Goal: Task Accomplishment & Management: Manage account settings

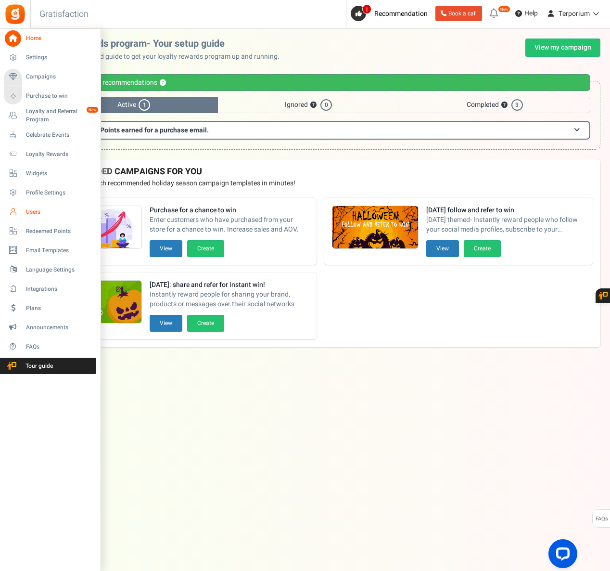
click at [39, 211] on span "Users" at bounding box center [59, 212] width 67 height 8
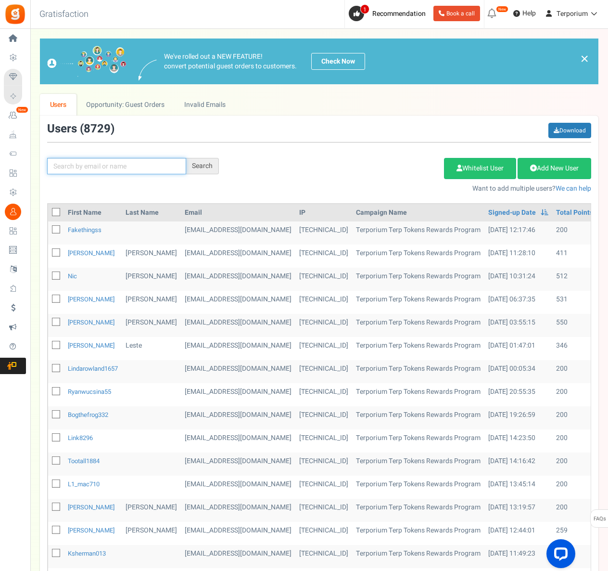
click at [107, 170] on input "text" at bounding box center [116, 166] width 139 height 16
paste input "[EMAIL_ADDRESS][DOMAIN_NAME]"
type input "[EMAIL_ADDRESS][DOMAIN_NAME]"
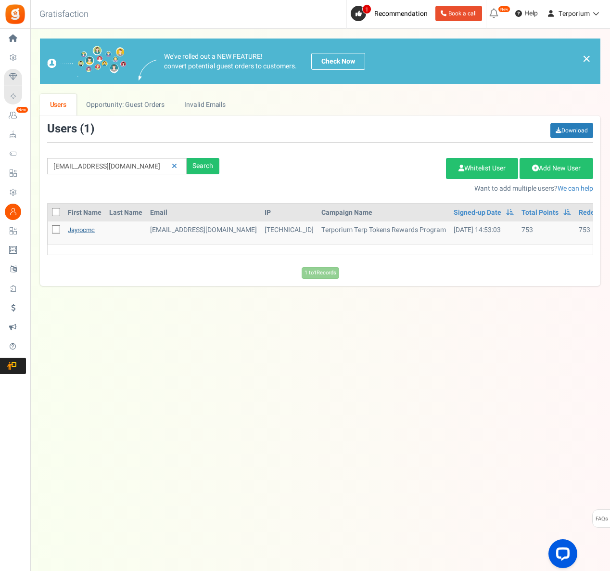
click at [77, 231] on link "jayrocmc" at bounding box center [81, 229] width 27 height 9
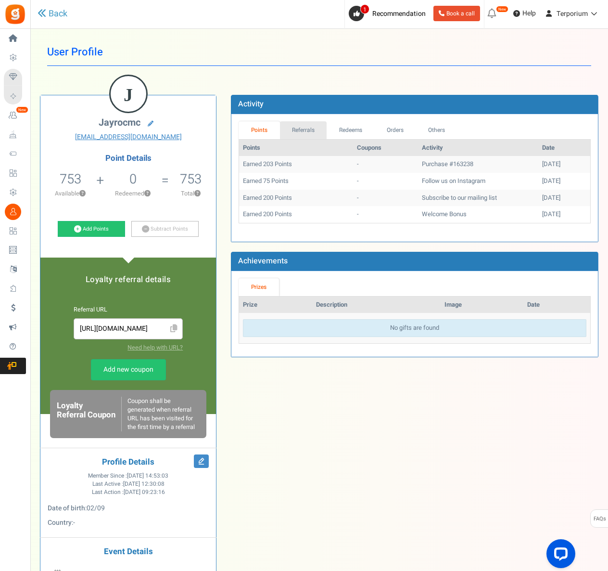
click at [298, 128] on link "Referrals" at bounding box center [303, 130] width 47 height 18
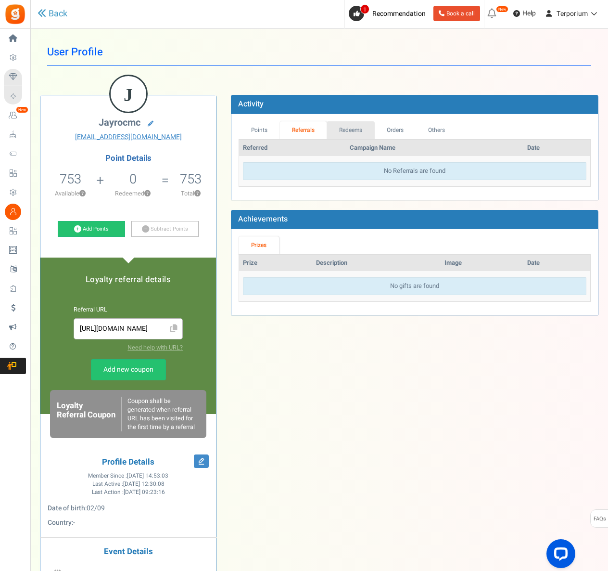
click at [352, 133] on link "Redeems" at bounding box center [351, 130] width 48 height 18
click at [391, 137] on link "Orders" at bounding box center [394, 130] width 41 height 18
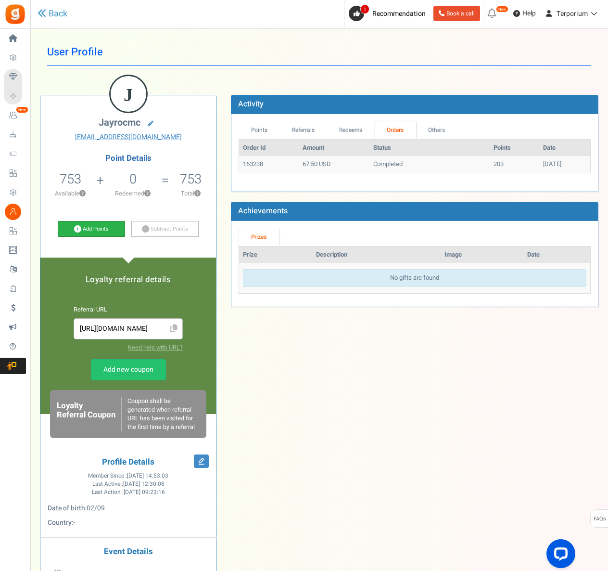
click at [96, 231] on link "Add Points" at bounding box center [91, 229] width 67 height 16
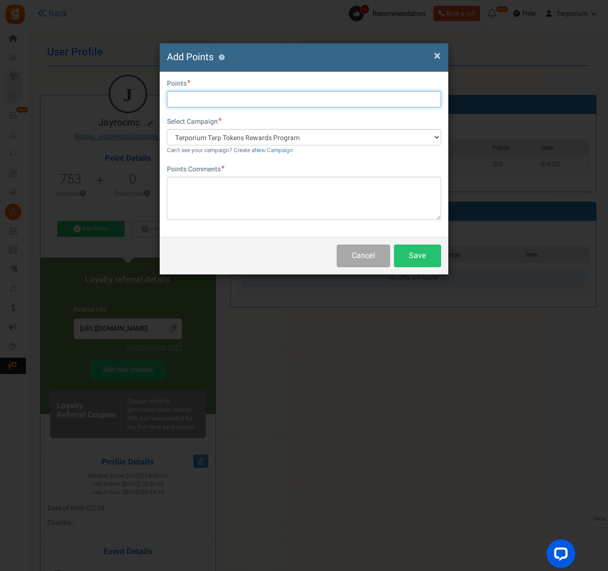
click at [196, 96] on input "text" at bounding box center [304, 99] width 274 height 16
type input "200"
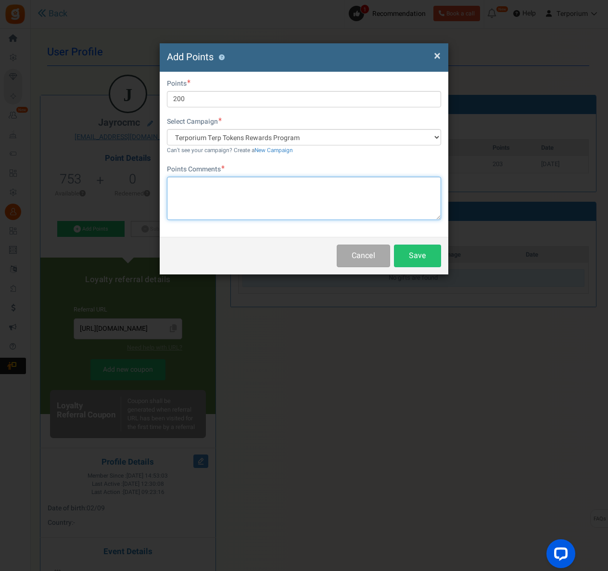
click at [246, 210] on textarea at bounding box center [304, 198] width 274 height 43
type textarea "birthday"
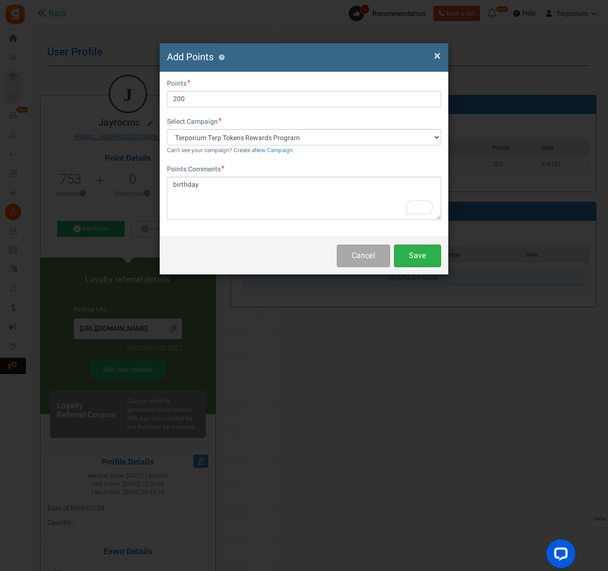
click at [422, 260] on button "Save" at bounding box center [417, 255] width 47 height 23
